Goal: Information Seeking & Learning: Find specific page/section

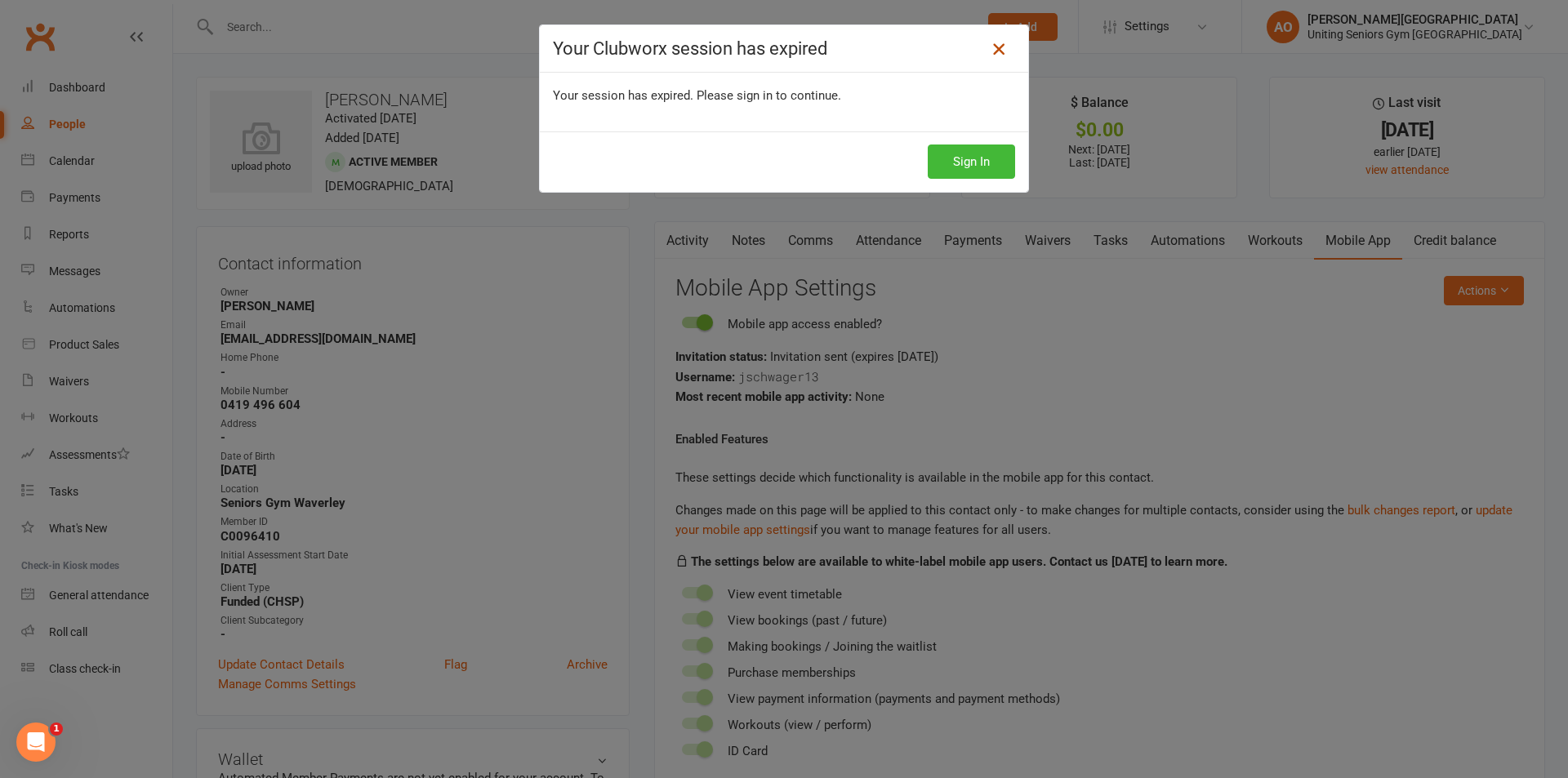
click at [993, 51] on icon at bounding box center [998, 49] width 19 height 19
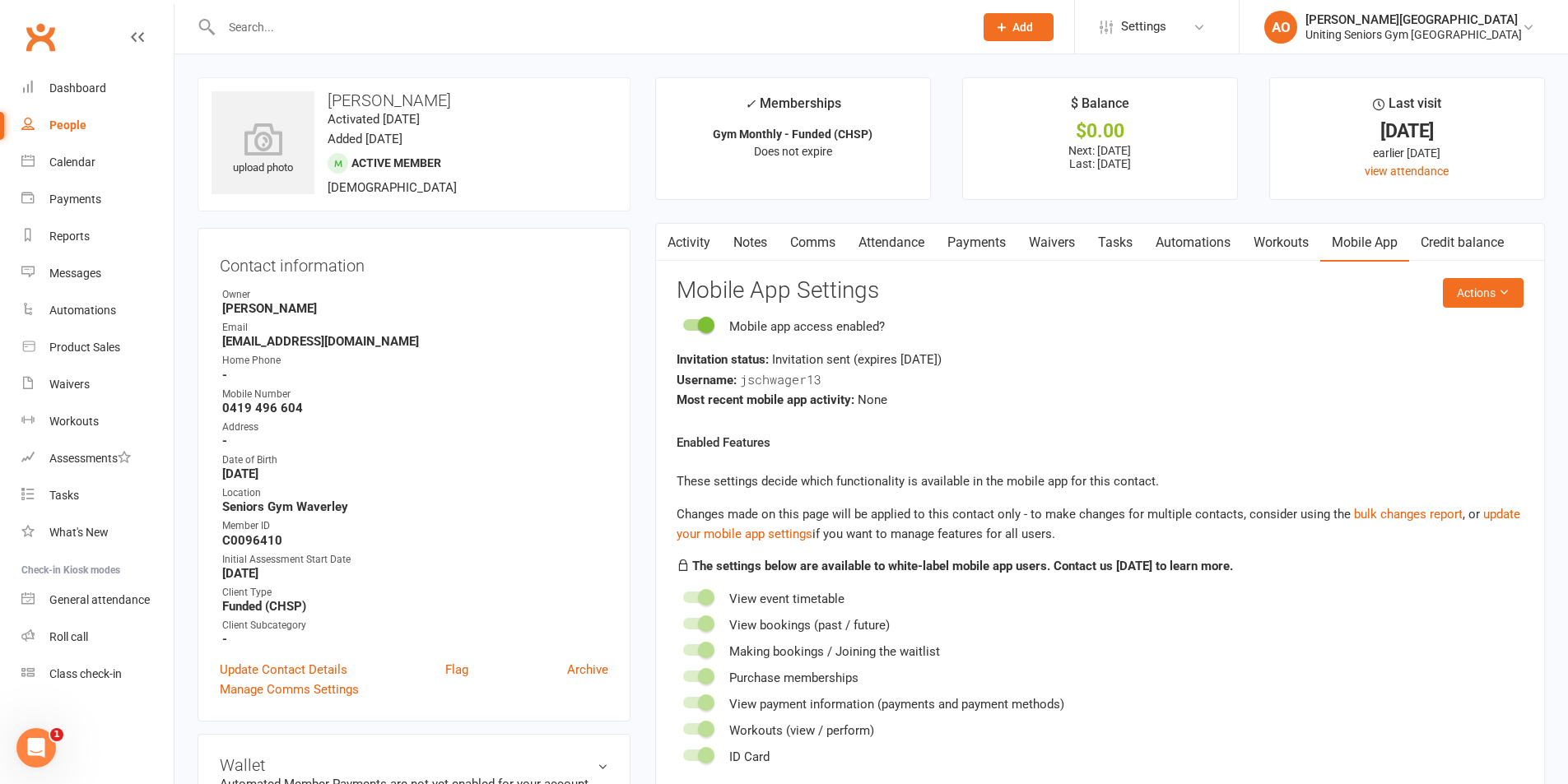
click at [470, 30] on input "text" at bounding box center [589, 27] width 746 height 24
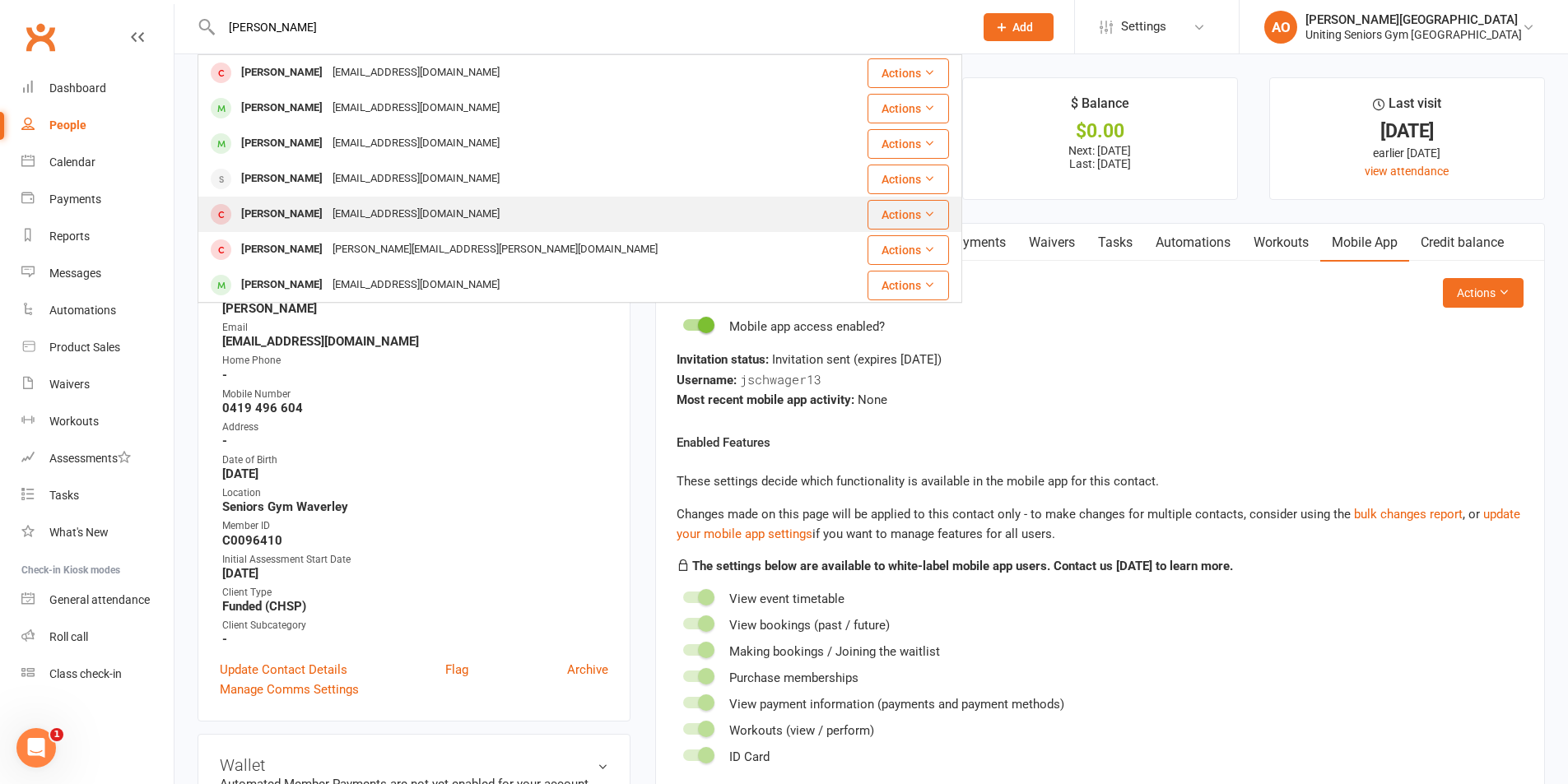
scroll to position [1, 0]
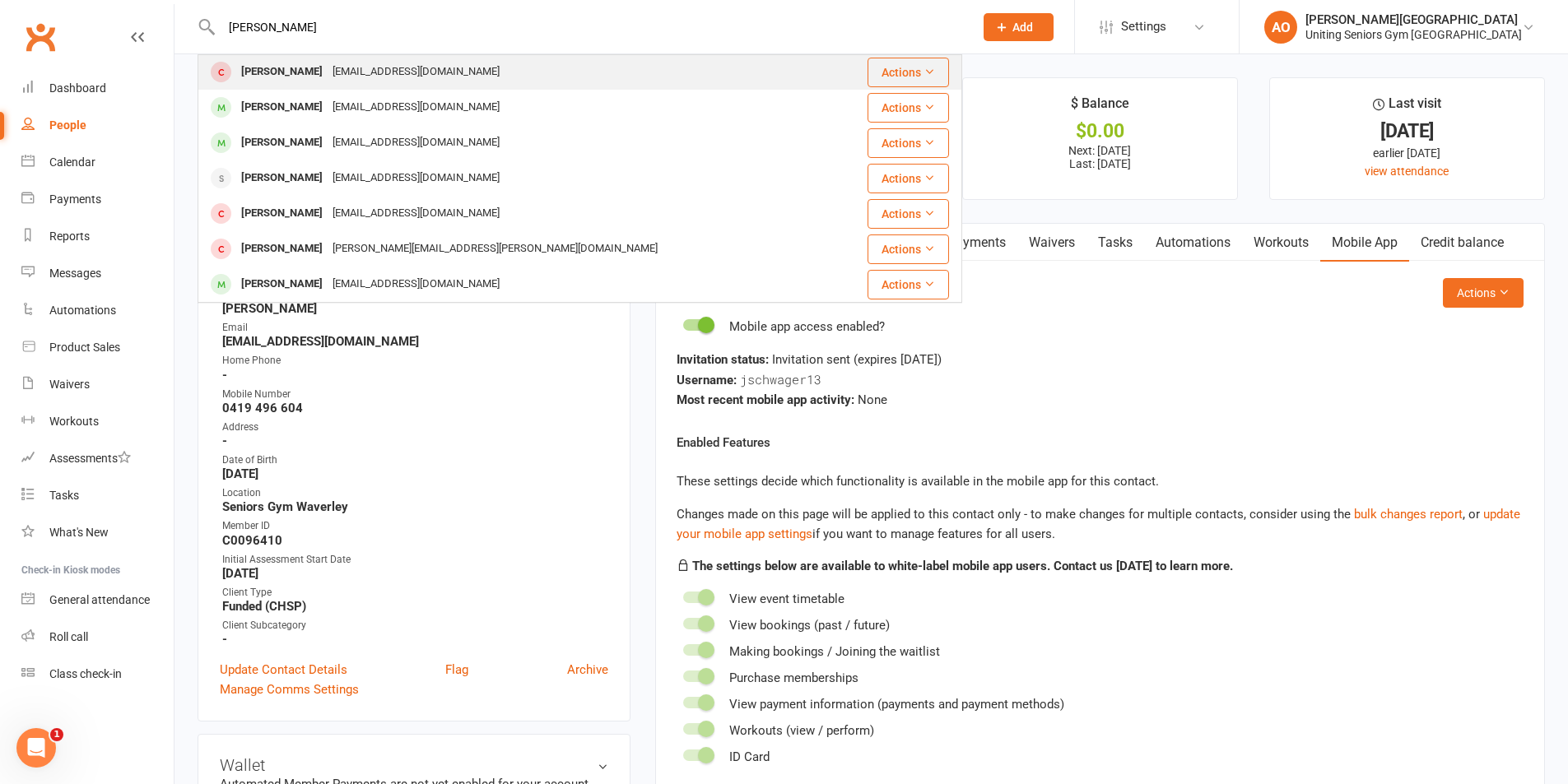
type input "[PERSON_NAME]"
click at [291, 67] on div "[PERSON_NAME]" at bounding box center [281, 72] width 91 height 24
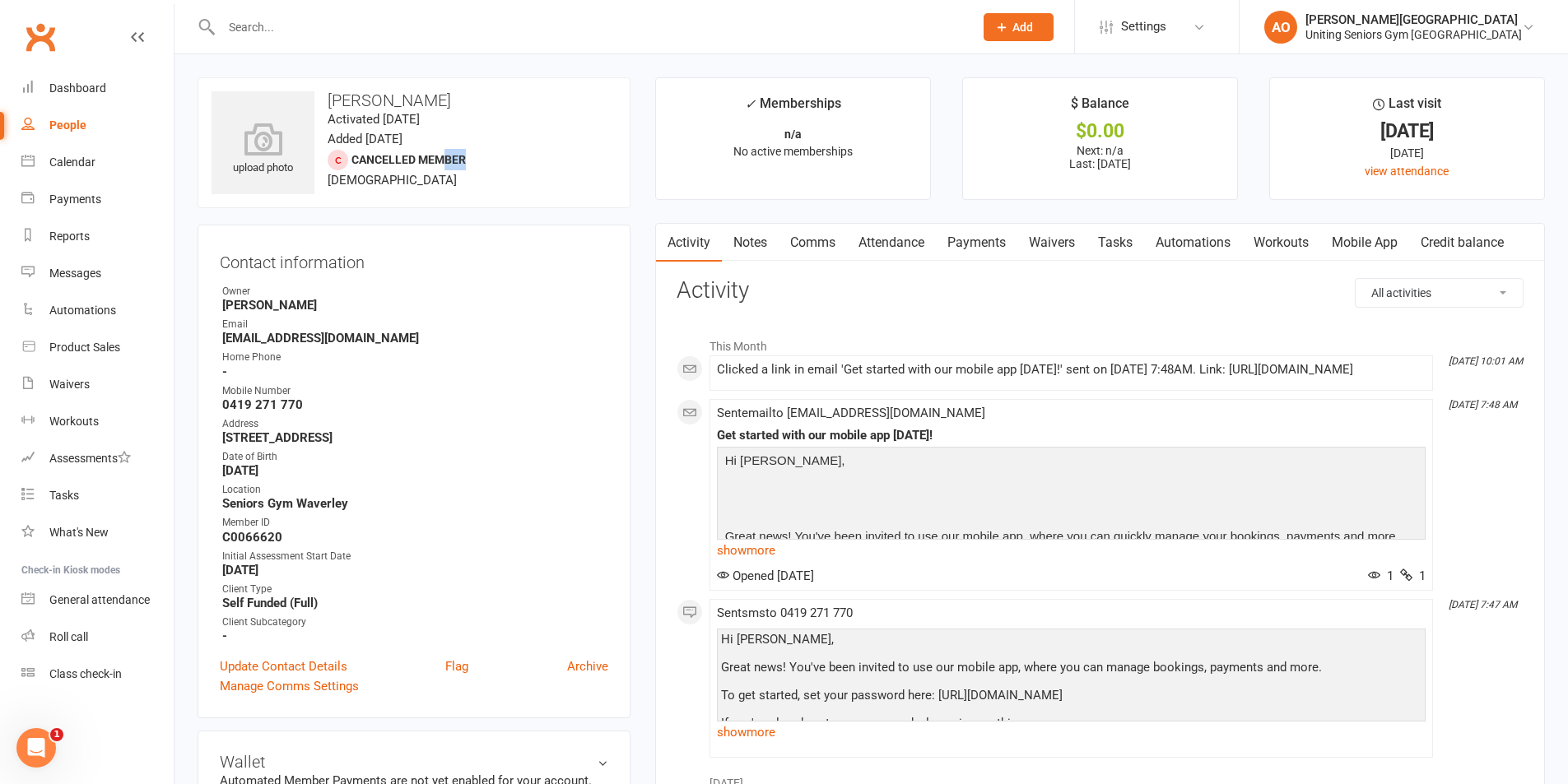
drag, startPoint x: 474, startPoint y: 162, endPoint x: 443, endPoint y: 161, distance: 31.0
click at [443, 161] on div "upload photo [PERSON_NAME] Activated [DATE] Added [DATE] Cancelled member [DEMO…" at bounding box center [415, 143] width 433 height 131
click at [719, 227] on link "Activity" at bounding box center [688, 242] width 66 height 38
click at [568, 172] on div "upload photo [PERSON_NAME] Activated [DATE] Added [DATE] Cancelled member [DEMO…" at bounding box center [415, 143] width 433 height 131
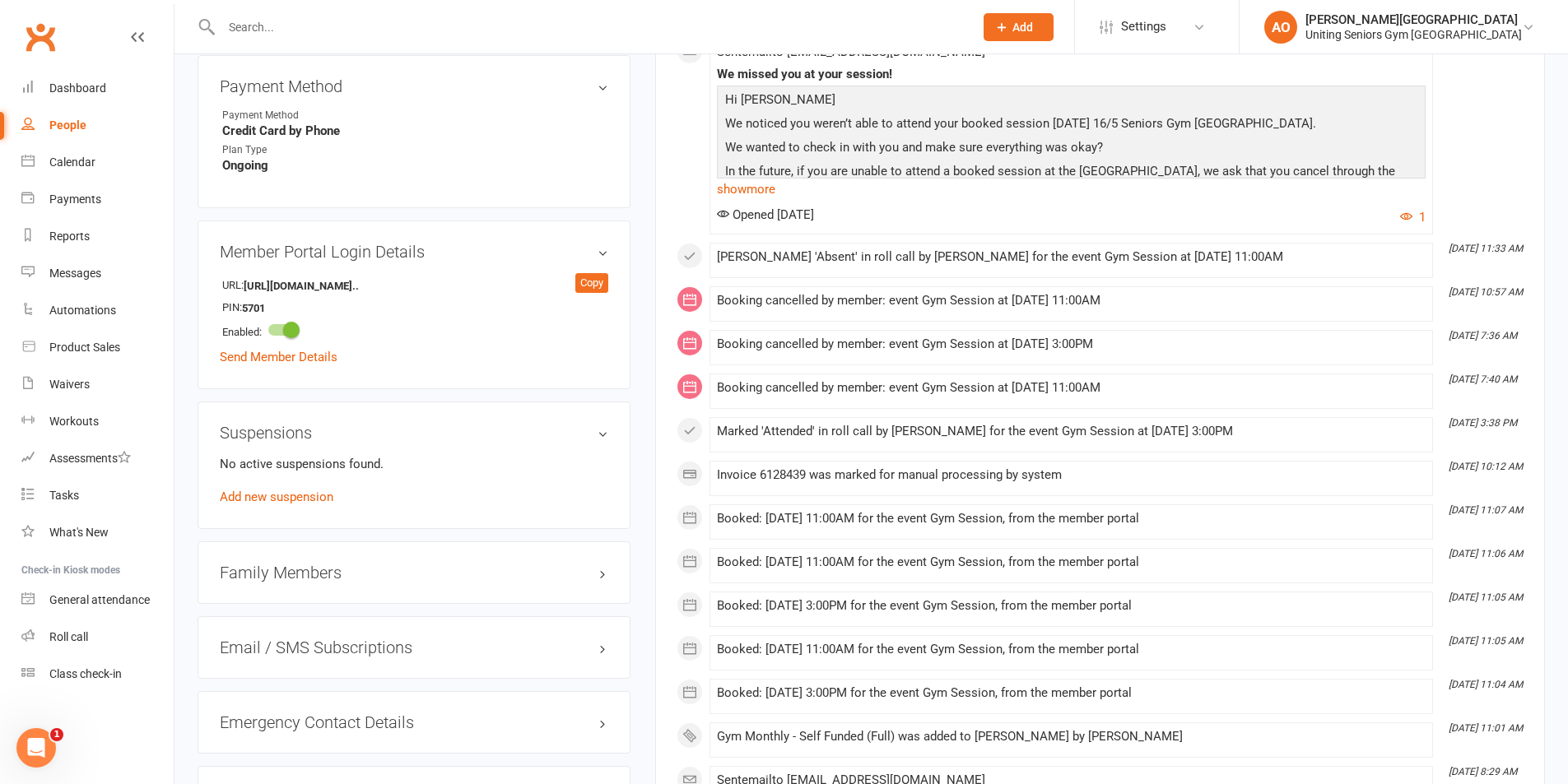
scroll to position [1070, 0]
